Goal: Task Accomplishment & Management: Manage account settings

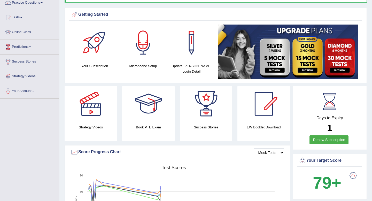
scroll to position [45, 0]
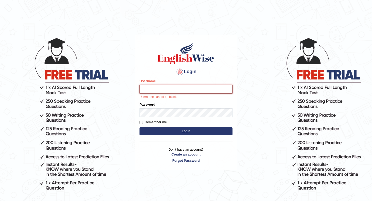
type input "[PERSON_NAME]"
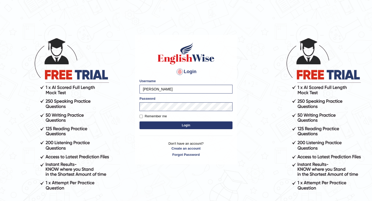
click at [196, 126] on button "Login" at bounding box center [185, 125] width 93 height 8
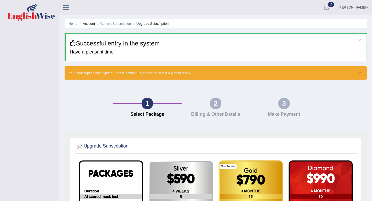
click at [91, 24] on li "Account" at bounding box center [86, 23] width 17 height 5
click at [154, 24] on li "Upgrade Subscription" at bounding box center [150, 23] width 37 height 5
click at [325, 7] on div at bounding box center [327, 8] width 8 height 8
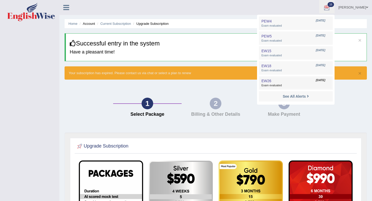
click at [316, 81] on span "Feb 27, 2025" at bounding box center [320, 80] width 9 height 4
